Goal: Navigation & Orientation: Understand site structure

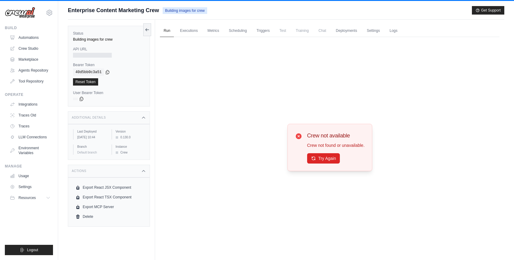
click at [234, 126] on div "Crew not available Crew not found or unavailable. Try Again" at bounding box center [329, 147] width 339 height 220
click at [19, 11] on img at bounding box center [20, 13] width 30 height 12
click at [23, 16] on img at bounding box center [20, 13] width 30 height 12
click at [25, 15] on img at bounding box center [20, 13] width 30 height 12
click at [27, 13] on img at bounding box center [20, 13] width 30 height 12
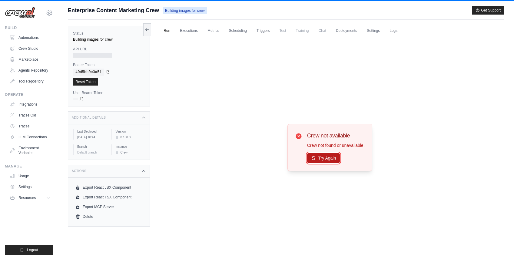
click at [331, 157] on button "Try Again" at bounding box center [323, 158] width 33 height 10
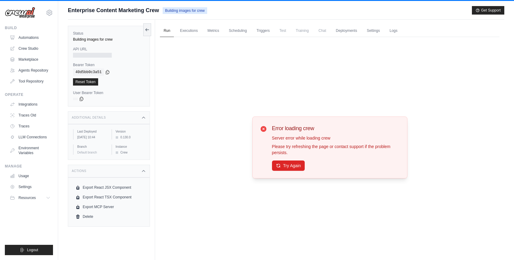
click at [31, 12] on img at bounding box center [20, 13] width 30 height 12
click at [30, 13] on img at bounding box center [20, 13] width 30 height 12
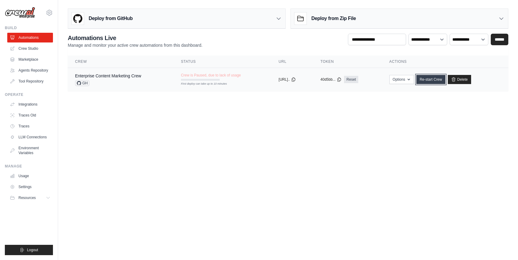
click at [435, 81] on link "Re-start Crew" at bounding box center [431, 79] width 29 height 9
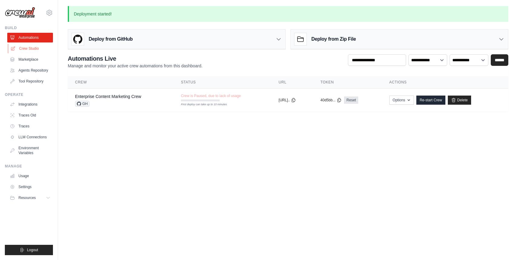
click at [35, 49] on link "Crew Studio" at bounding box center [31, 49] width 46 height 10
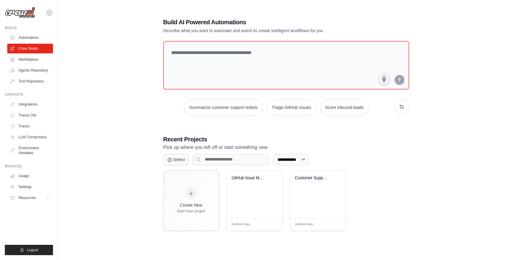
scroll to position [12, 0]
click at [43, 73] on link "Agents Repository" at bounding box center [31, 70] width 46 height 10
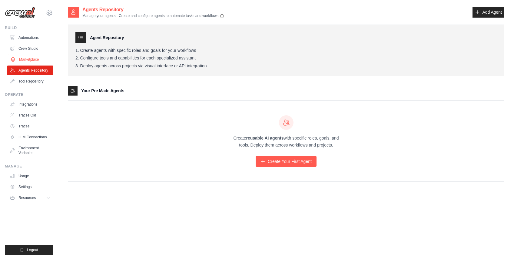
click at [37, 57] on link "Marketplace" at bounding box center [31, 60] width 46 height 10
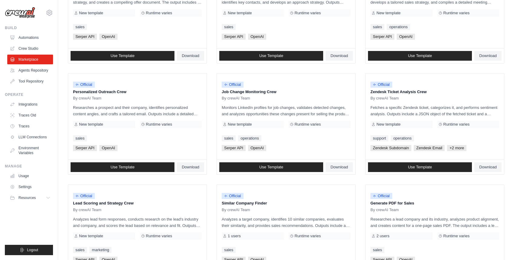
scroll to position [234, 0]
